Goal: Task Accomplishment & Management: Complete application form

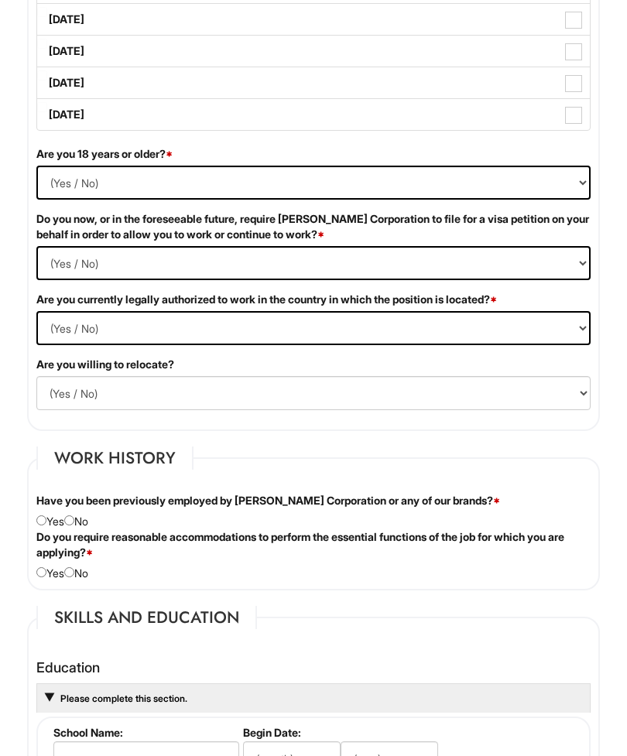
scroll to position [1487, 0]
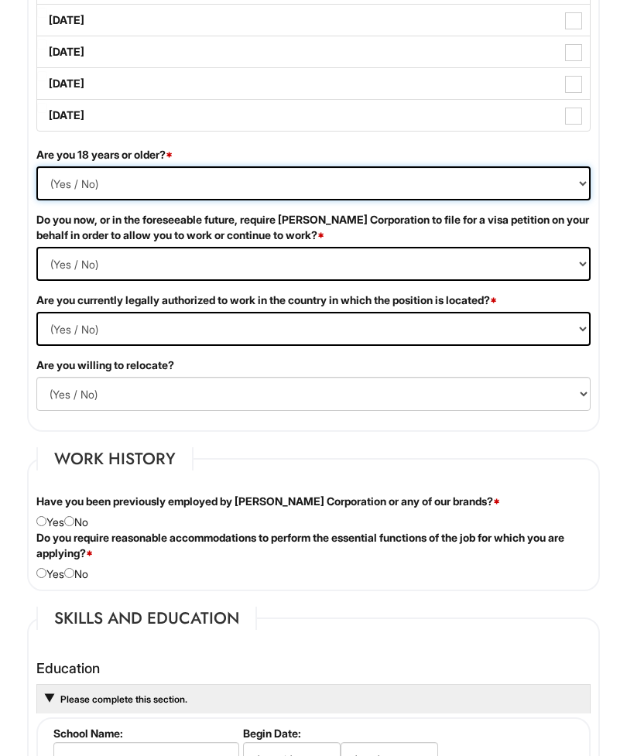
click at [52, 197] on select "(Yes / No) Yes No" at bounding box center [313, 183] width 554 height 34
select select "Yes"
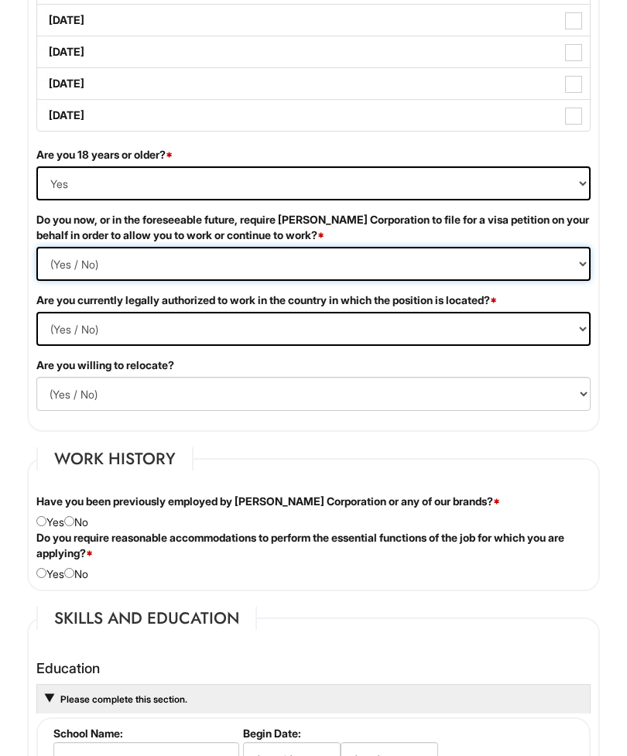
click at [581, 281] on Required "(Yes / No) Yes No" at bounding box center [313, 264] width 554 height 34
select Required "No"
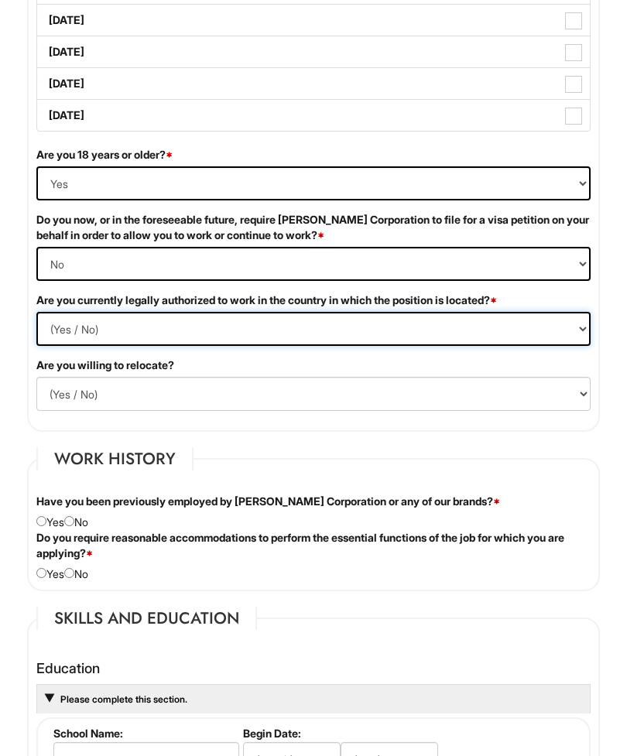
click at [579, 344] on select "(Yes / No) Yes No" at bounding box center [313, 329] width 554 height 34
select select "Yes"
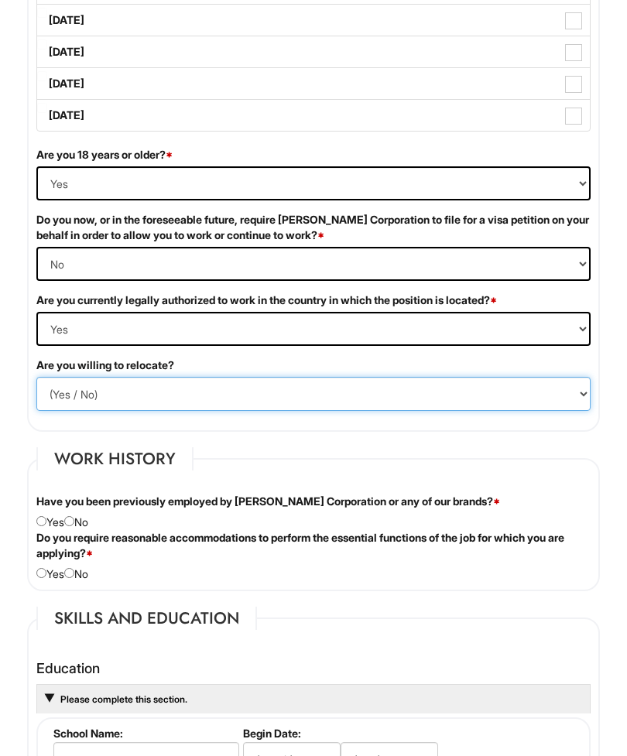
click at [573, 405] on select "(Yes / No) No Yes" at bounding box center [313, 394] width 554 height 34
select select "Y"
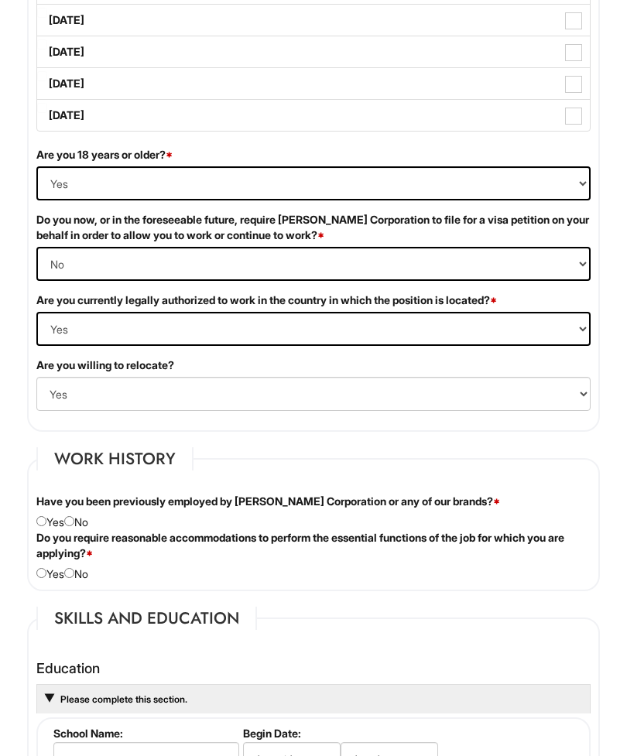
click at [74, 526] on input "radio" at bounding box center [69, 521] width 10 height 10
radio input "true"
click at [74, 578] on input "radio" at bounding box center [69, 573] width 10 height 10
radio input "true"
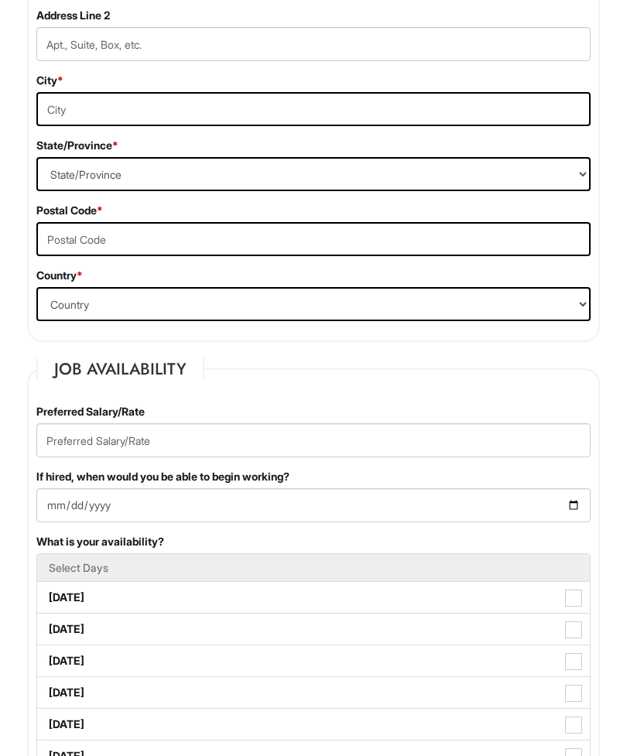
scroll to position [780, 0]
